Goal: Find contact information: Find contact information

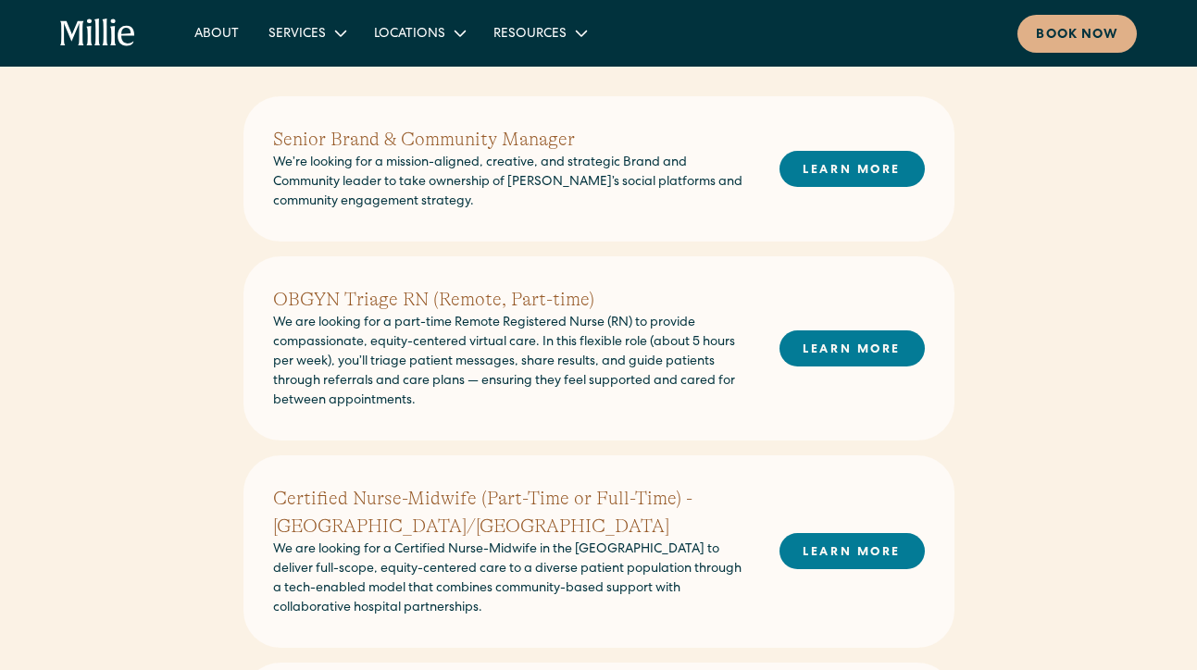
scroll to position [460, 0]
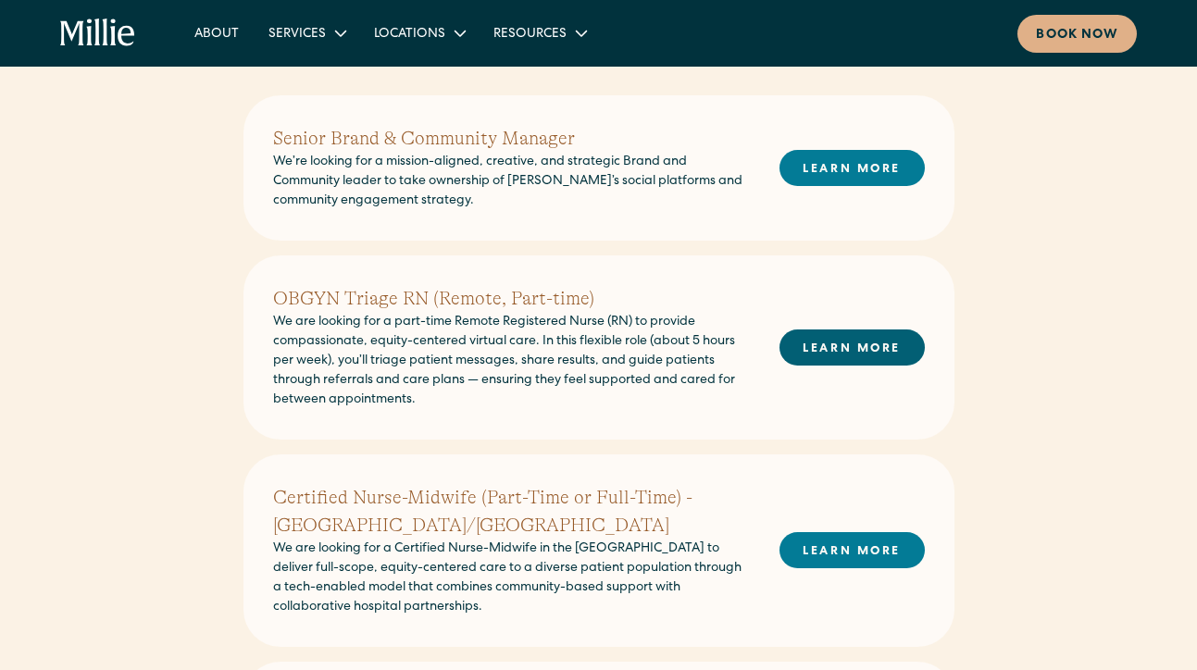
click at [860, 344] on link "LEARN MORE" at bounding box center [852, 348] width 145 height 36
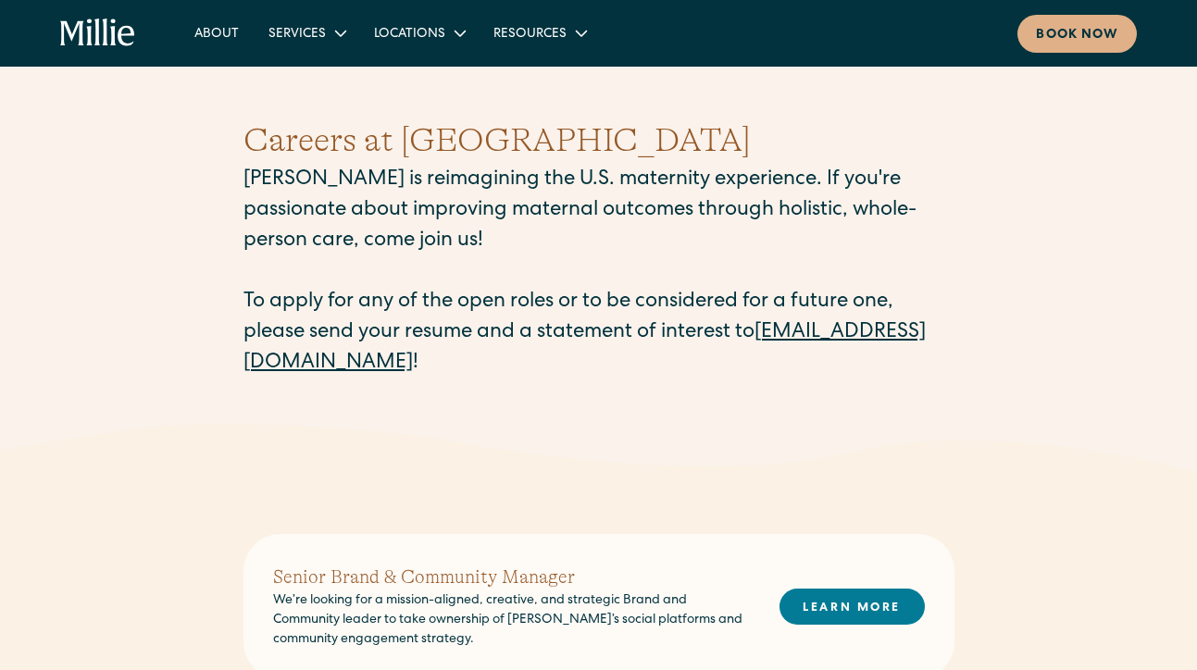
scroll to position [0, 0]
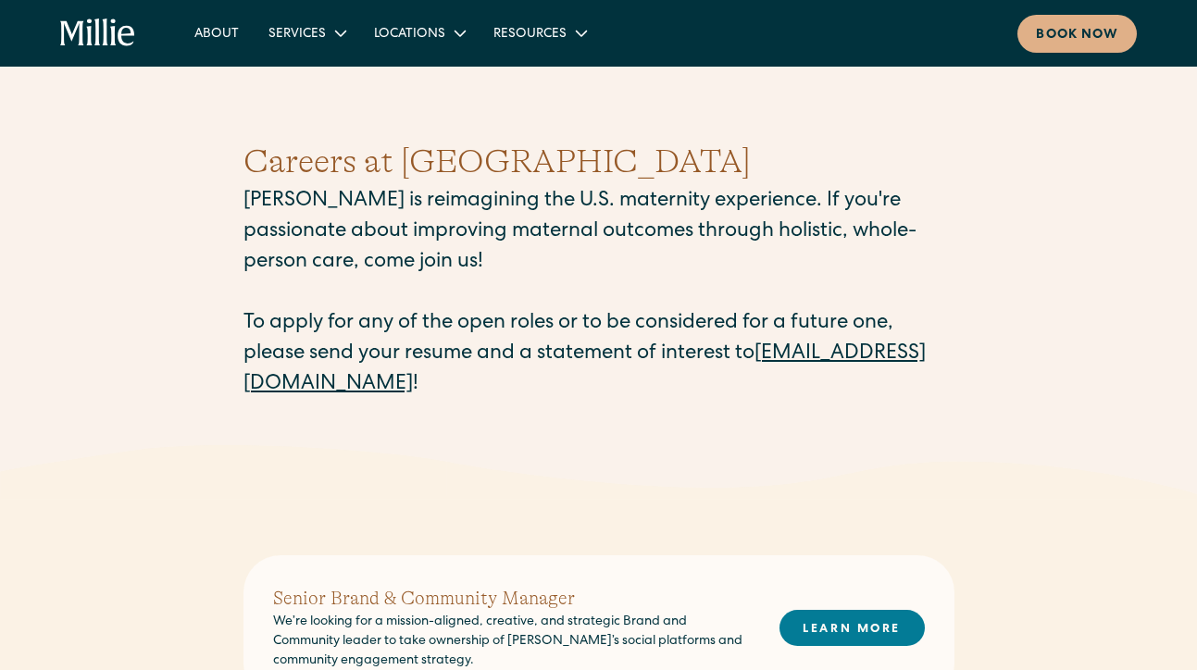
click at [408, 389] on link "careers@millieclinic.com" at bounding box center [584, 369] width 682 height 51
click at [387, 388] on link "careers@millieclinic.com" at bounding box center [584, 369] width 682 height 51
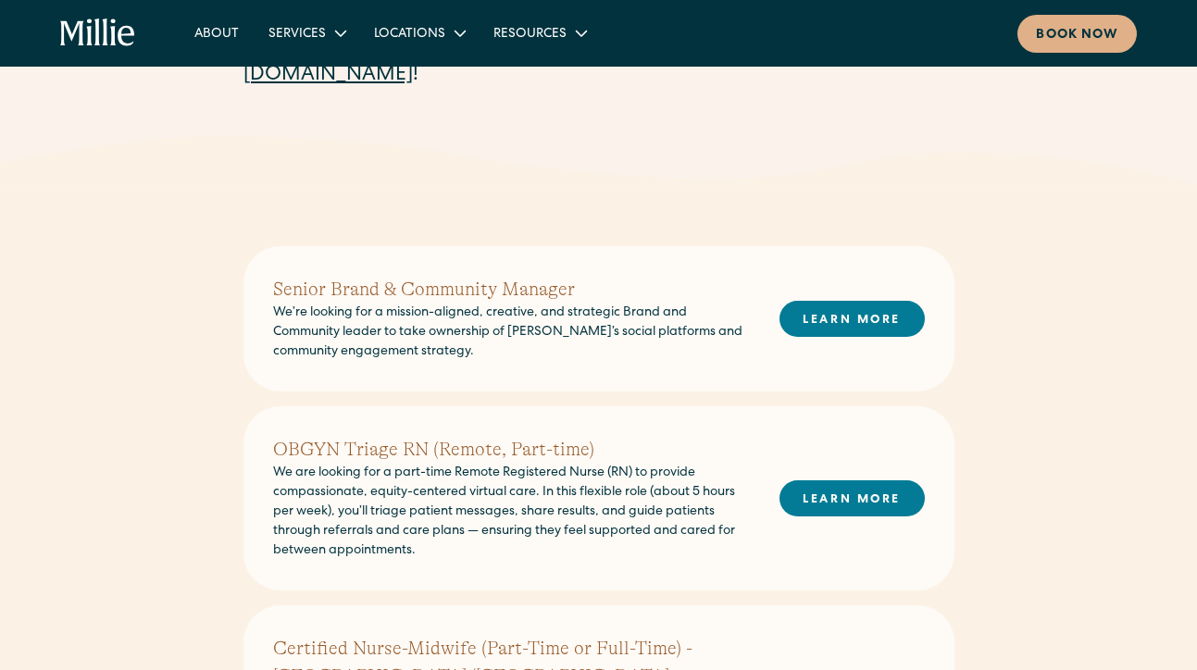
scroll to position [306, 0]
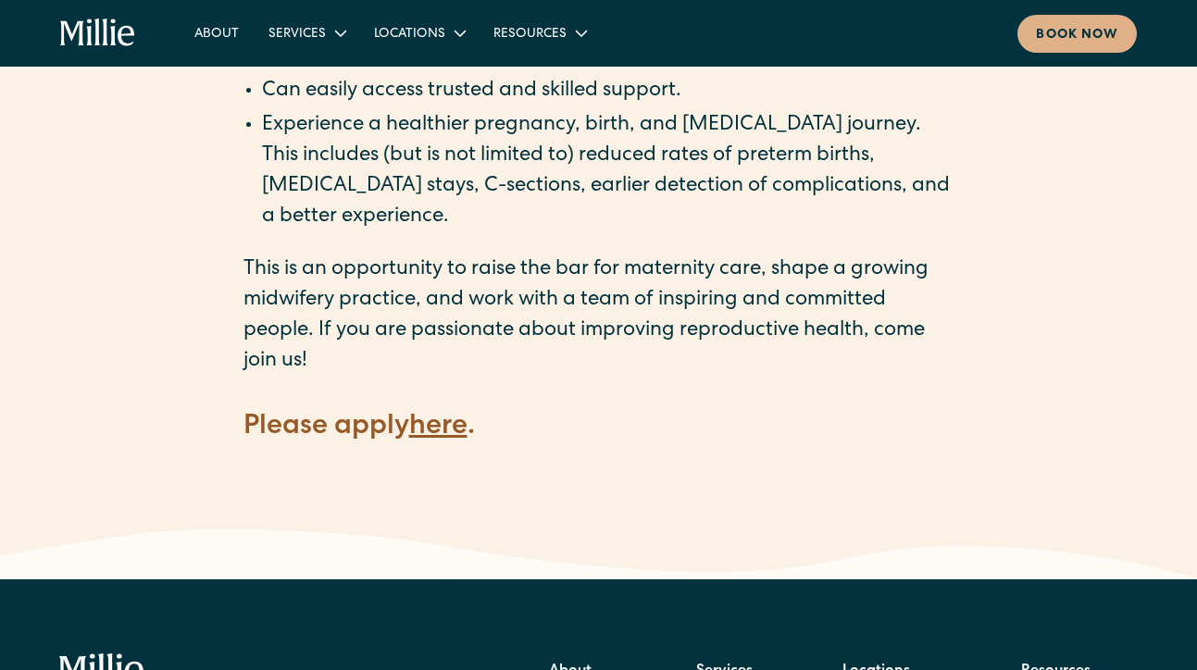
scroll to position [2594, 0]
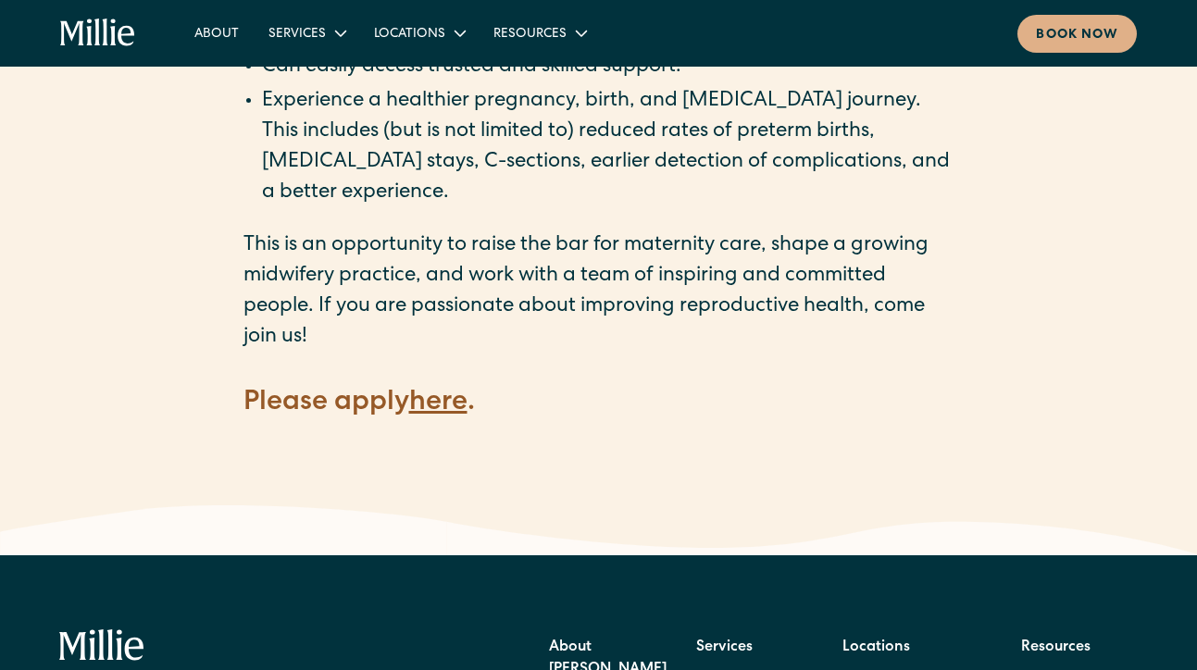
click at [443, 390] on strong "here" at bounding box center [438, 404] width 58 height 28
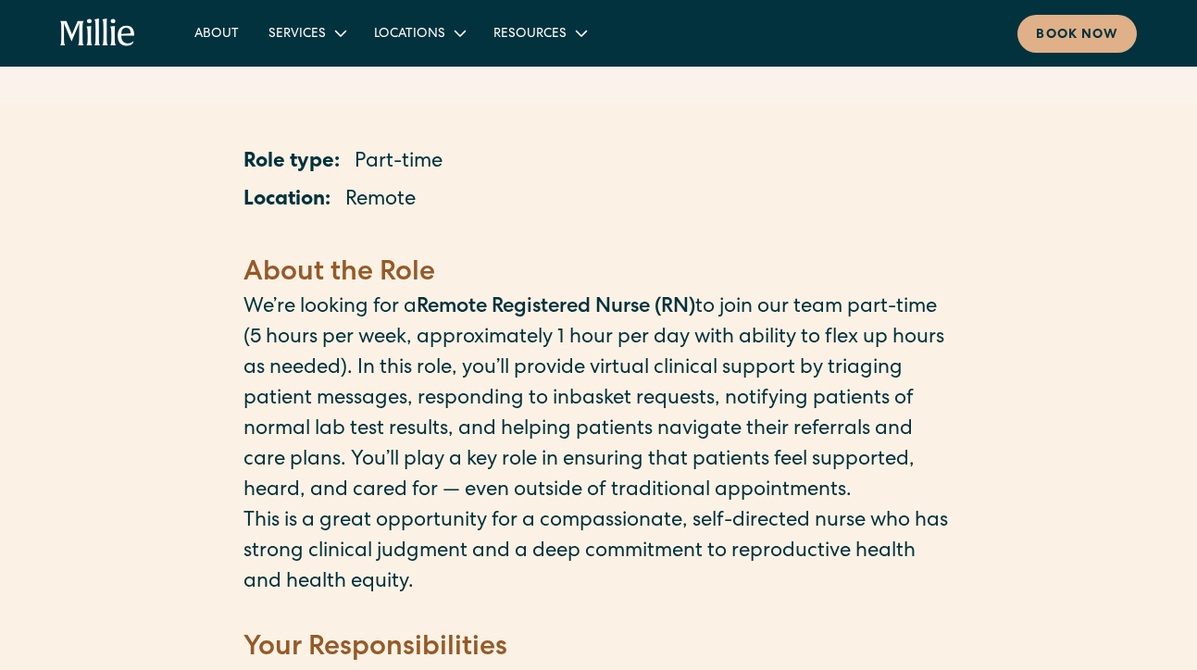
scroll to position [0, 0]
